Goal: Find specific page/section: Find specific page/section

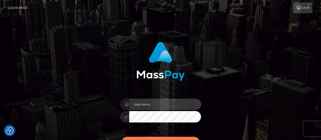
type input "abigail.cope"
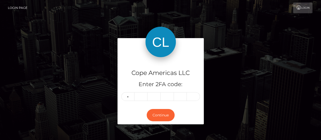
type input "2"
type input "1"
type input "5"
type input "0"
type input "8"
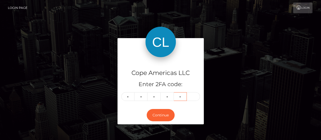
type input "5"
type input "2"
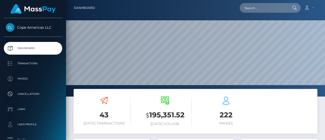
scroll to position [90, 76]
click at [267, 11] on input "text" at bounding box center [264, 8] width 48 height 10
paste input "138287"
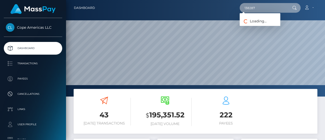
type input "138287"
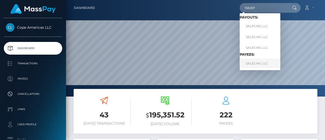
click at [256, 64] on link "SALES MG LLC" at bounding box center [260, 63] width 41 height 9
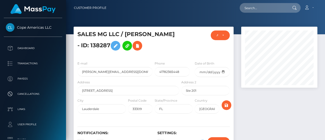
scroll to position [61, 76]
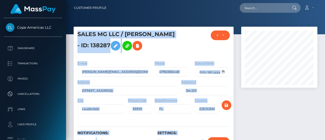
drag, startPoint x: 325, startPoint y: 40, endPoint x: 324, endPoint y: 65, distance: 24.9
click at [324, 65] on div "Customer Profile Loading... Loading..." at bounding box center [195, 70] width 259 height 140
click at [290, 133] on div at bounding box center [279, 93] width 84 height 133
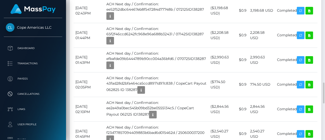
scroll to position [564, 0]
